Goal: Obtain resource: Download file/media

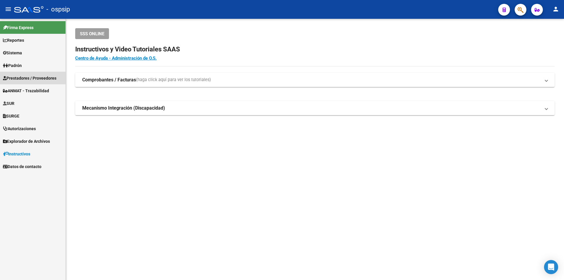
drag, startPoint x: 28, startPoint y: 76, endPoint x: 25, endPoint y: 75, distance: 3.0
click at [26, 76] on span "Prestadores / Proveedores" at bounding box center [29, 78] width 53 height 6
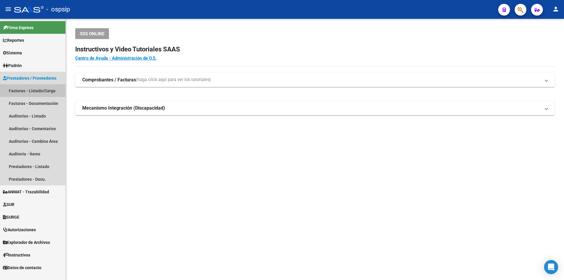
click at [35, 89] on link "Facturas - Listado/Carga" at bounding box center [33, 90] width 66 height 13
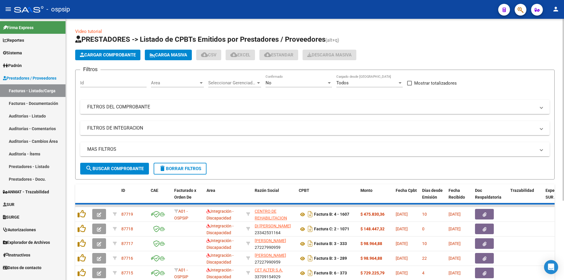
click at [272, 86] on div "No Confirmado" at bounding box center [299, 81] width 66 height 13
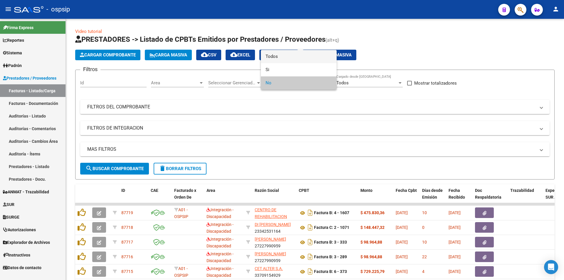
click at [273, 53] on span "Todos" at bounding box center [299, 56] width 66 height 13
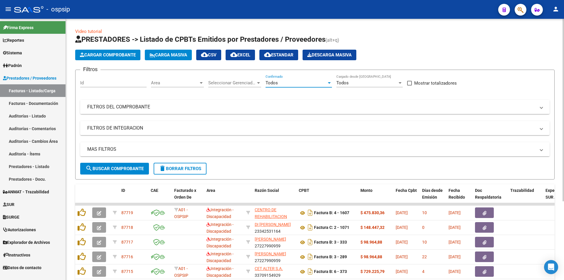
click at [117, 107] on mat-panel-title "FILTROS DEL COMPROBANTE" at bounding box center [311, 107] width 448 height 6
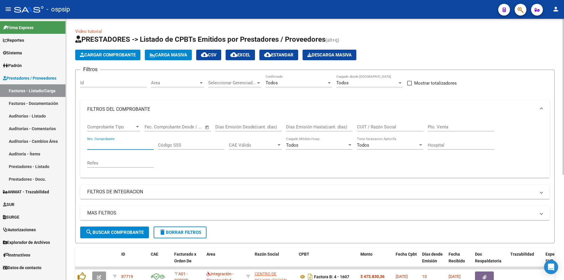
click at [104, 147] on input "Nro. Comprobante" at bounding box center [120, 145] width 66 height 5
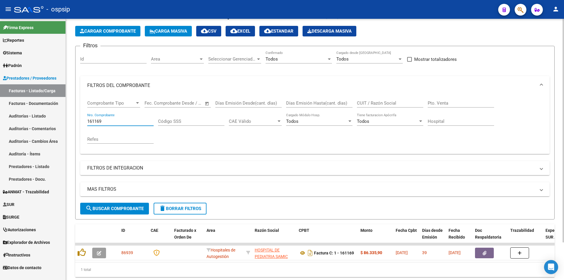
scroll to position [44, 0]
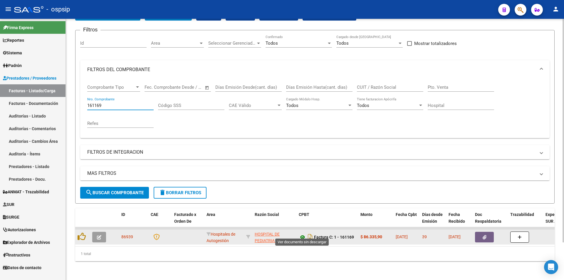
type input "161169"
click at [304, 234] on icon at bounding box center [303, 237] width 8 height 7
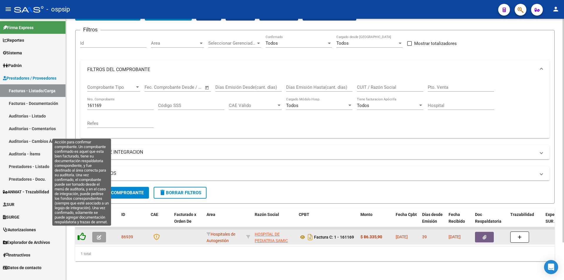
click at [84, 235] on icon at bounding box center [82, 236] width 8 height 8
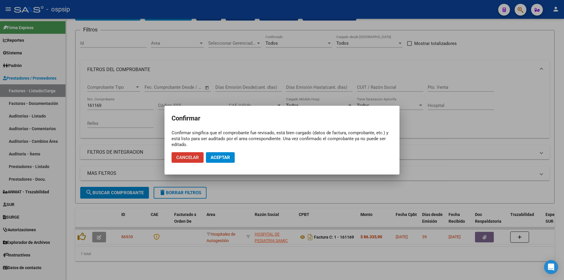
click at [230, 158] on button "Aceptar" at bounding box center [220, 157] width 29 height 11
